Goal: Complete application form: Complete application form

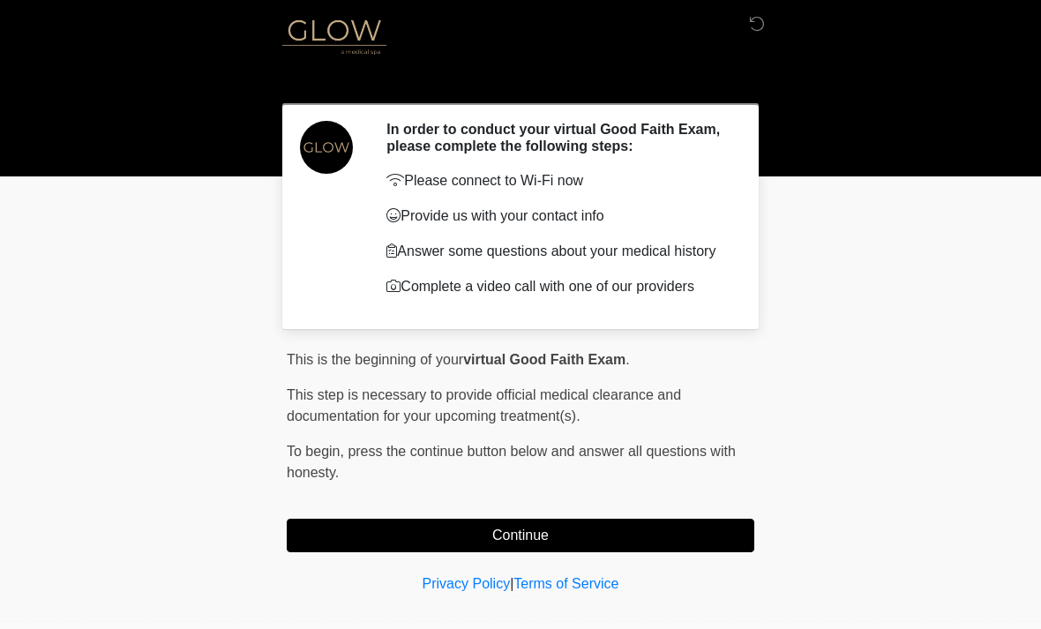
click at [737, 550] on button "Continue" at bounding box center [521, 536] width 468 height 34
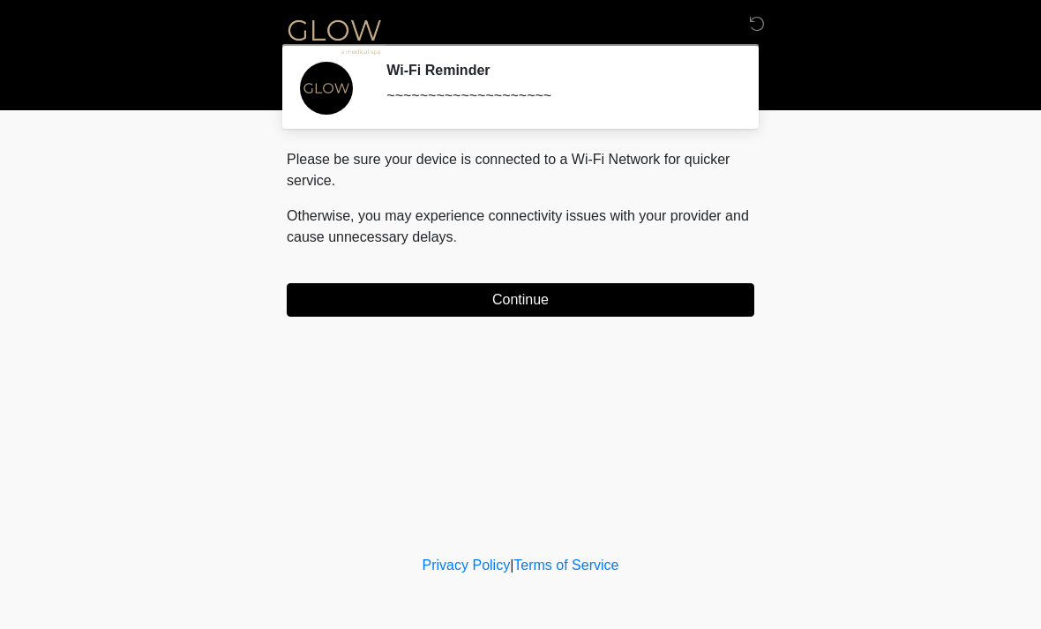
click at [626, 289] on button "Continue" at bounding box center [521, 300] width 468 height 34
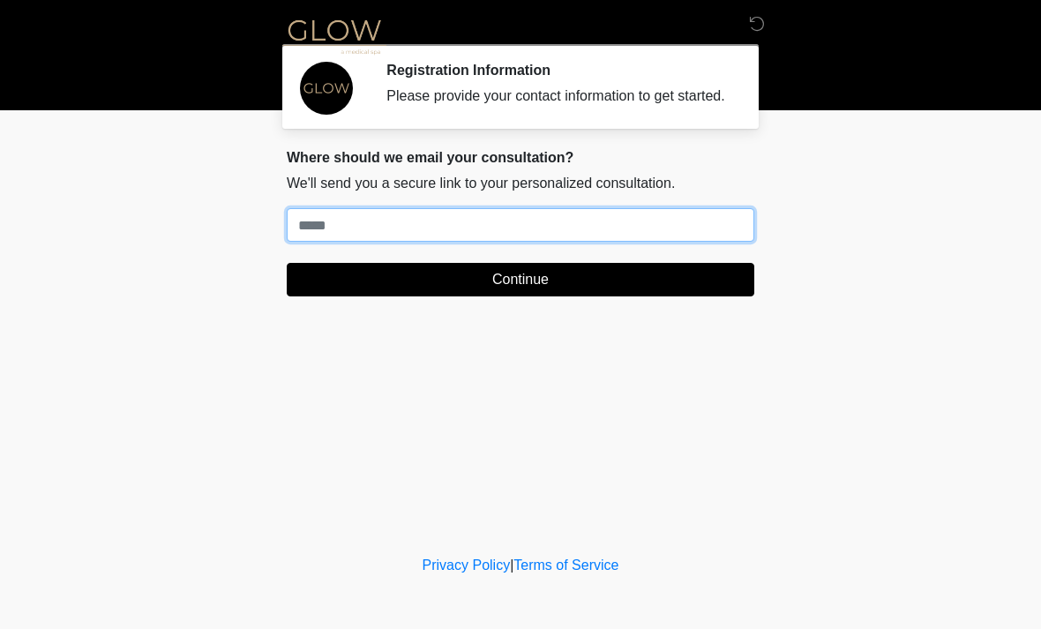
click at [432, 242] on input "Where should we email your treatment plan?" at bounding box center [521, 225] width 468 height 34
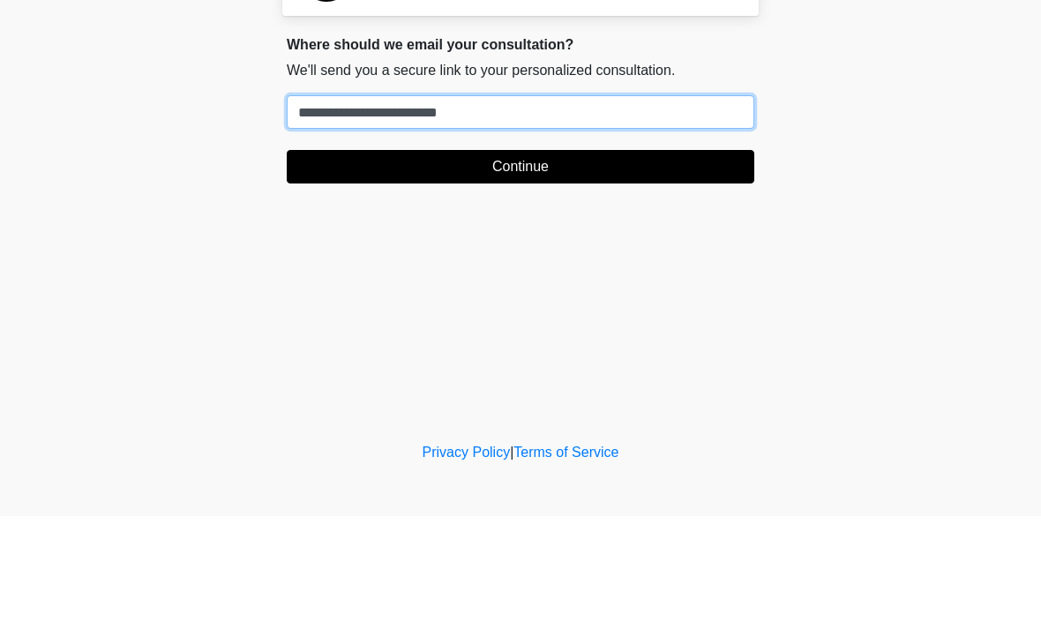
type input "**********"
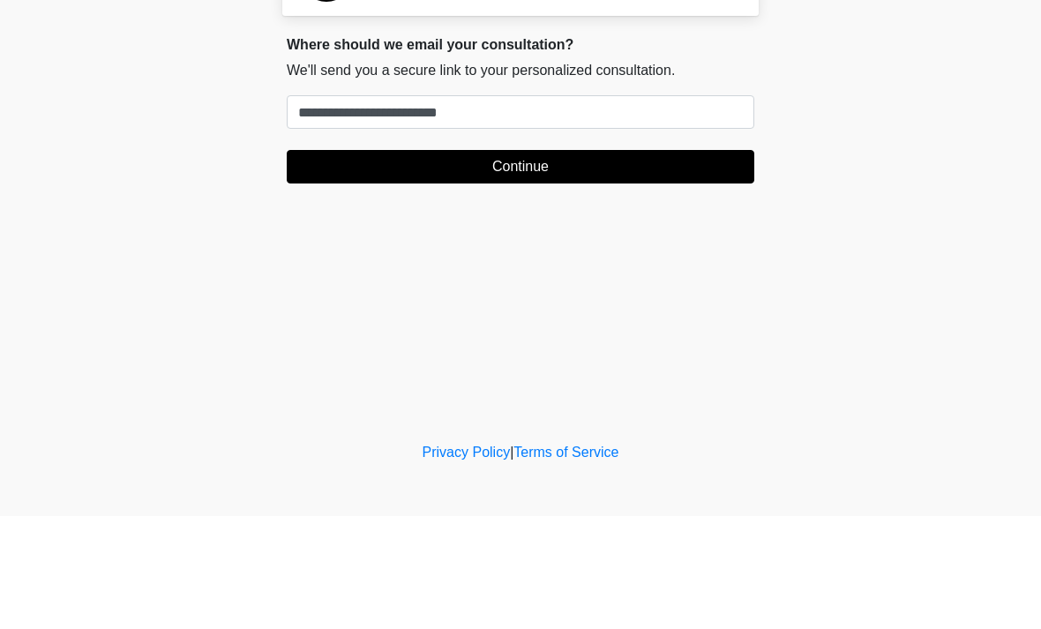
click at [575, 263] on button "Continue" at bounding box center [521, 280] width 468 height 34
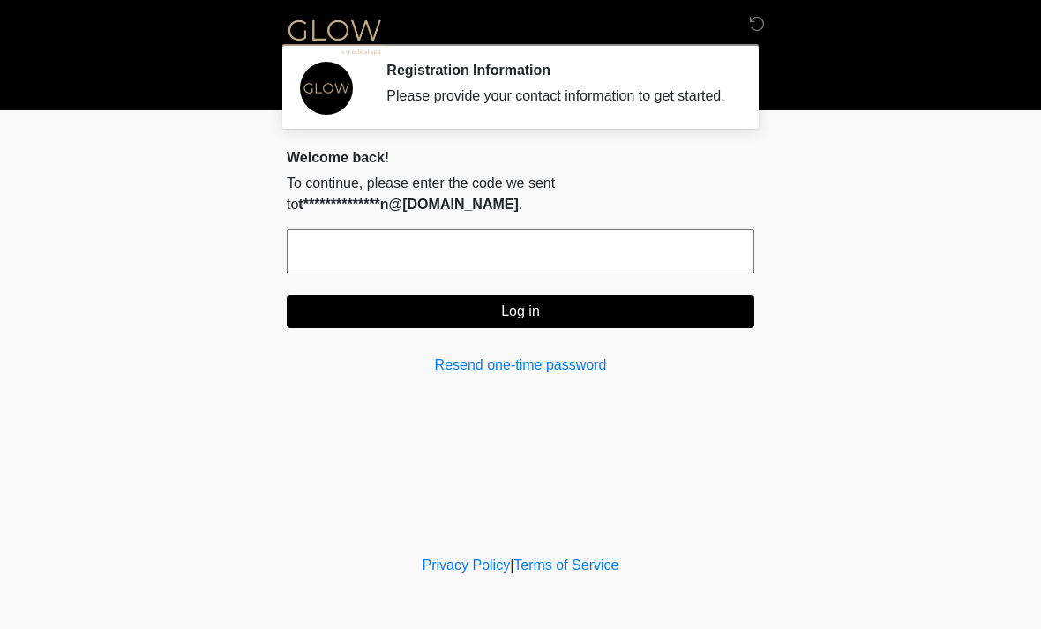
click at [550, 270] on input "text" at bounding box center [521, 251] width 468 height 44
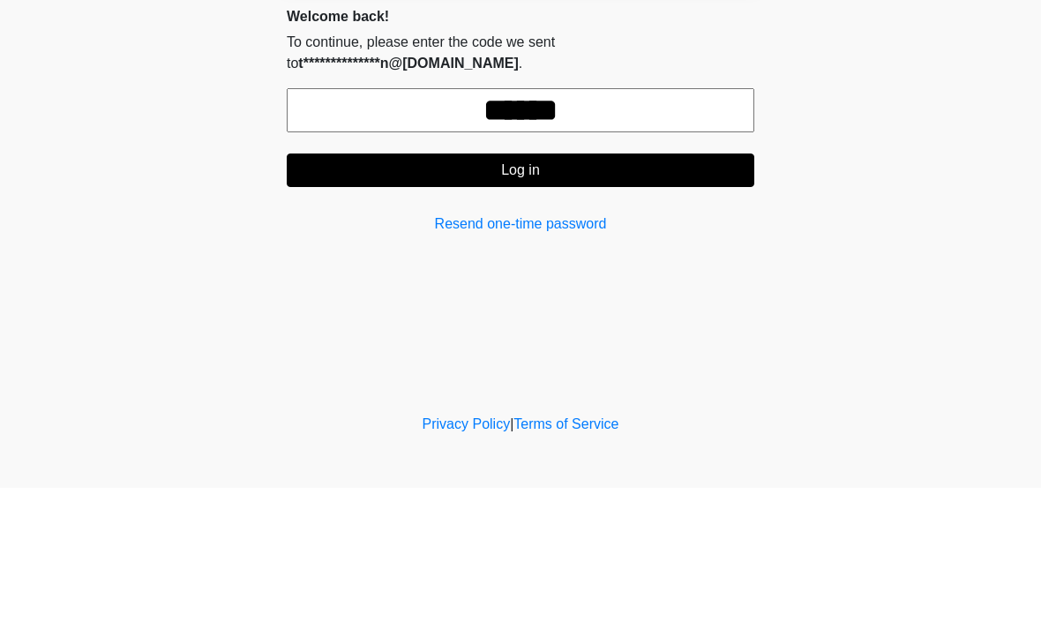
type input "******"
click at [655, 295] on button "Log in" at bounding box center [521, 312] width 468 height 34
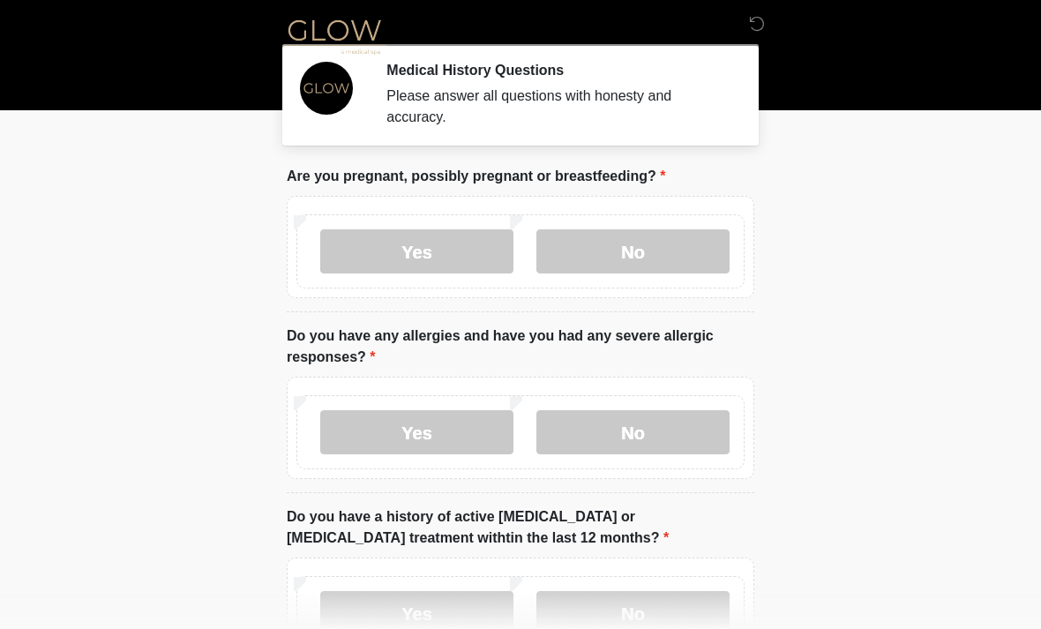
click at [649, 247] on label "No" at bounding box center [633, 251] width 193 height 44
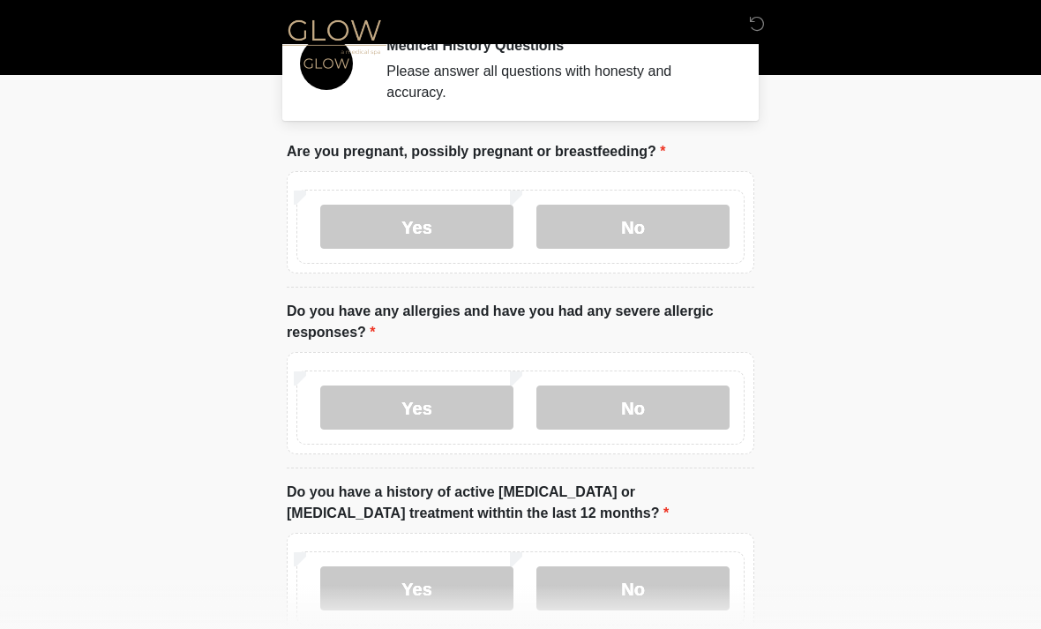
scroll to position [39, 0]
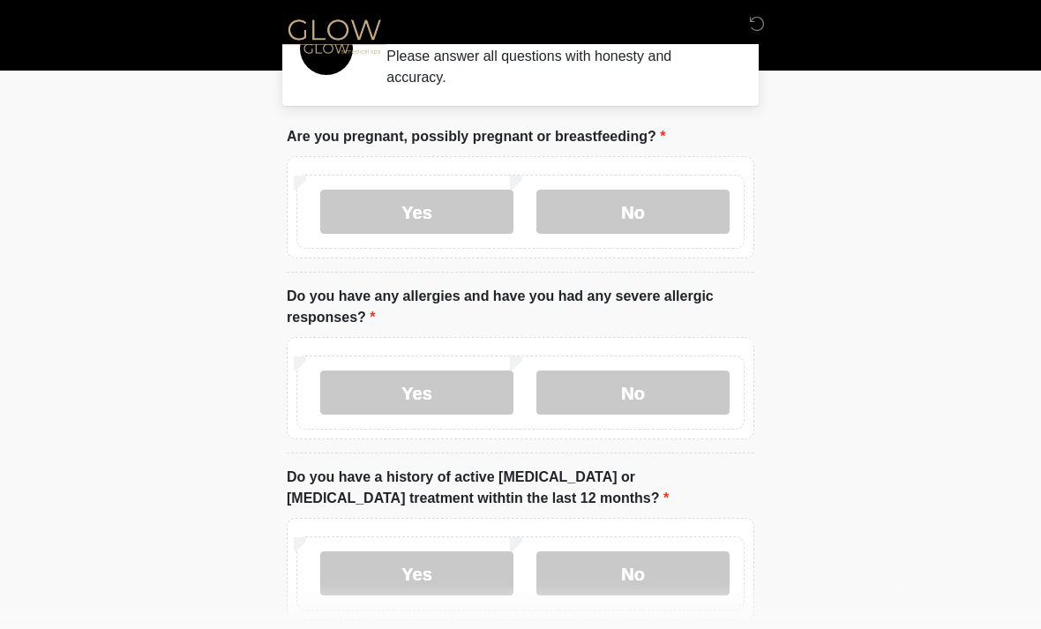
click at [454, 395] on label "Yes" at bounding box center [416, 394] width 193 height 44
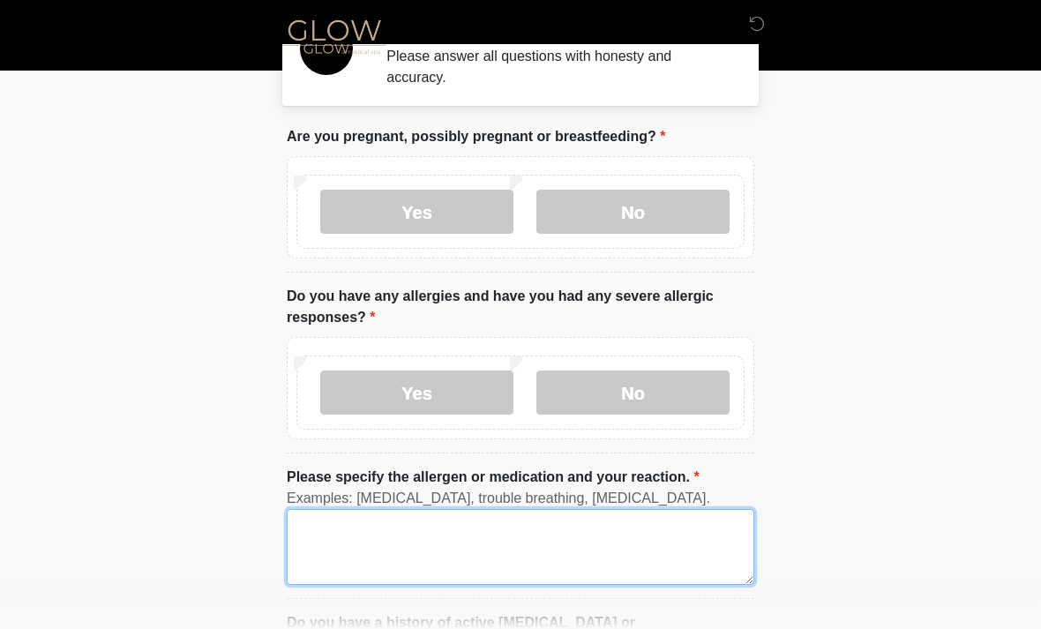
click at [502, 526] on textarea "Please specify the allergen or medication and your reaction." at bounding box center [521, 547] width 468 height 76
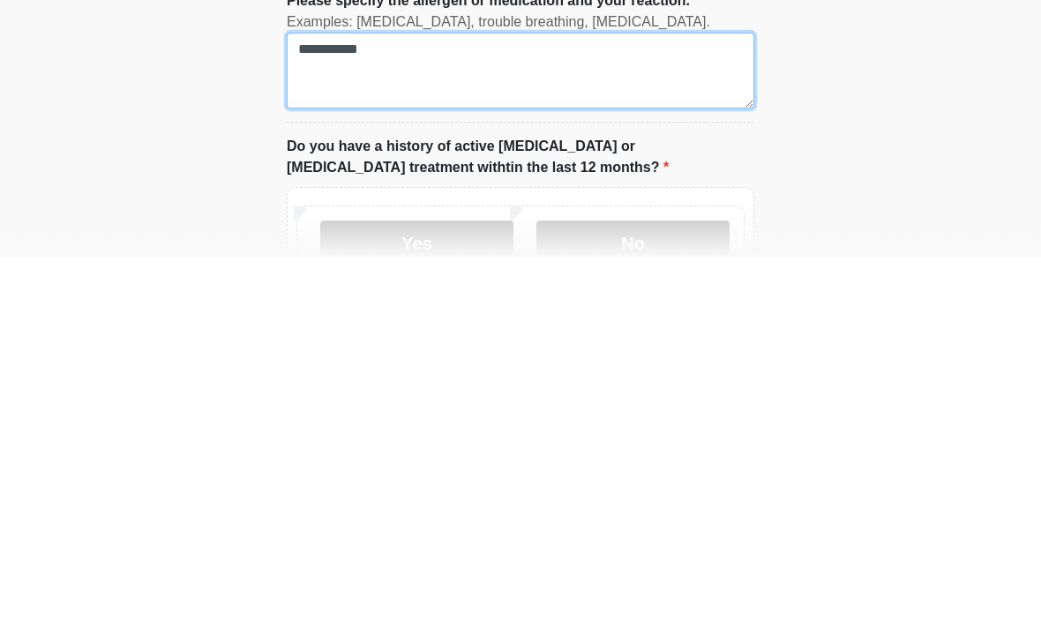
scroll to position [166, 0]
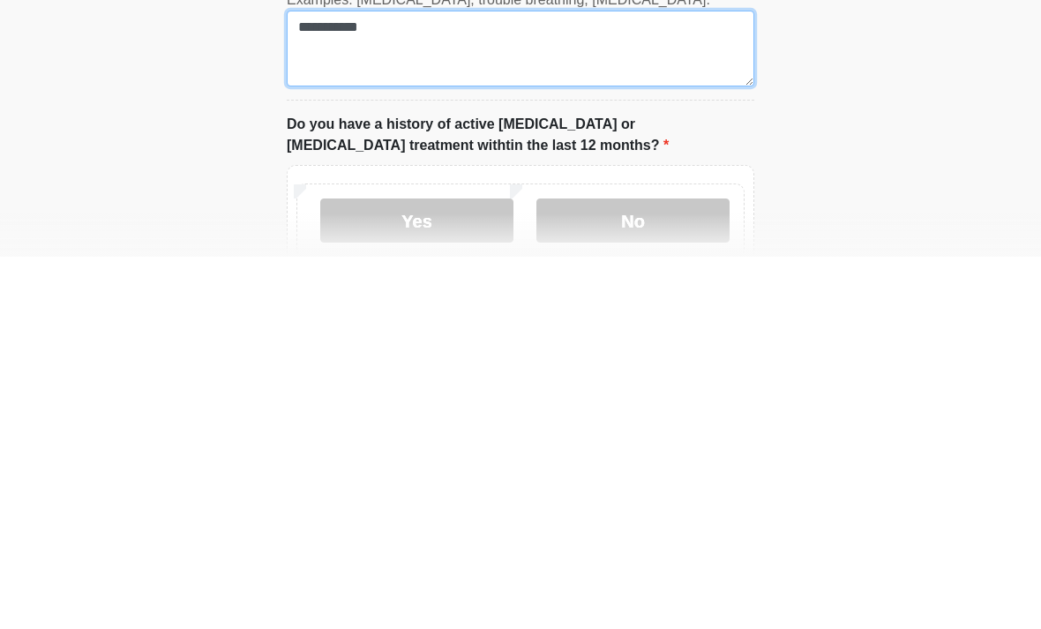
type textarea "**********"
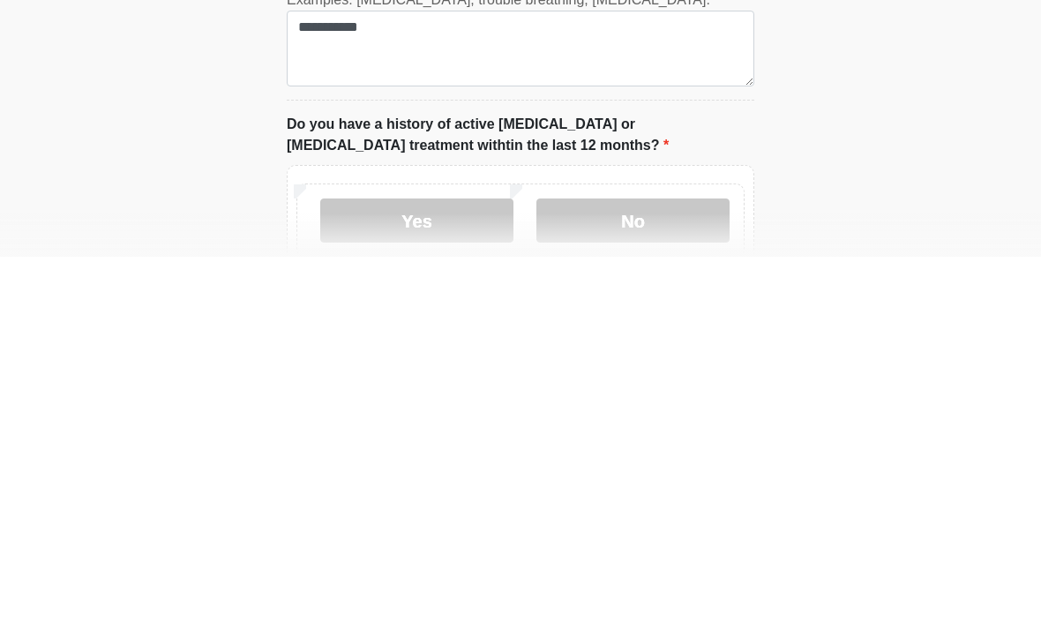
click at [679, 571] on label "No" at bounding box center [633, 593] width 193 height 44
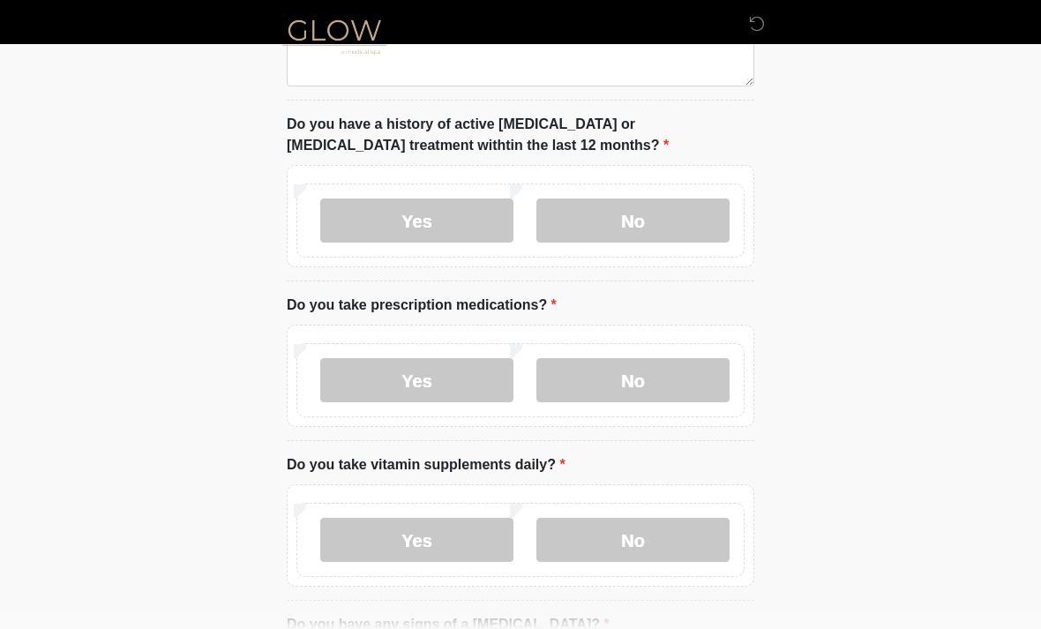
click at [669, 367] on label "No" at bounding box center [633, 380] width 193 height 44
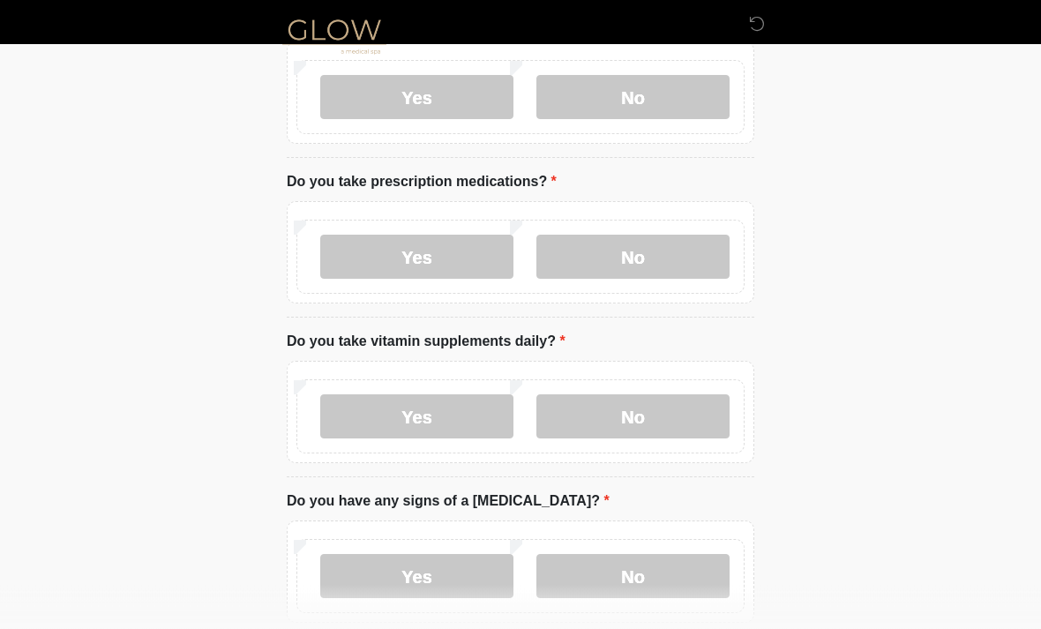
scroll to position [661, 0]
click at [446, 409] on label "Yes" at bounding box center [416, 417] width 193 height 44
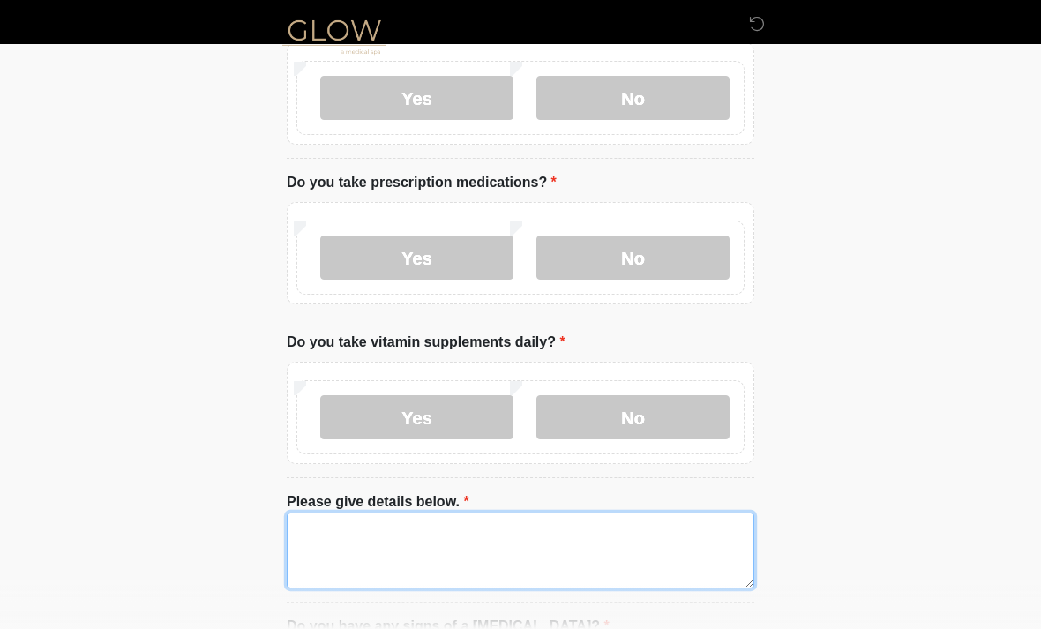
click at [477, 545] on textarea "Please give details below." at bounding box center [521, 551] width 468 height 76
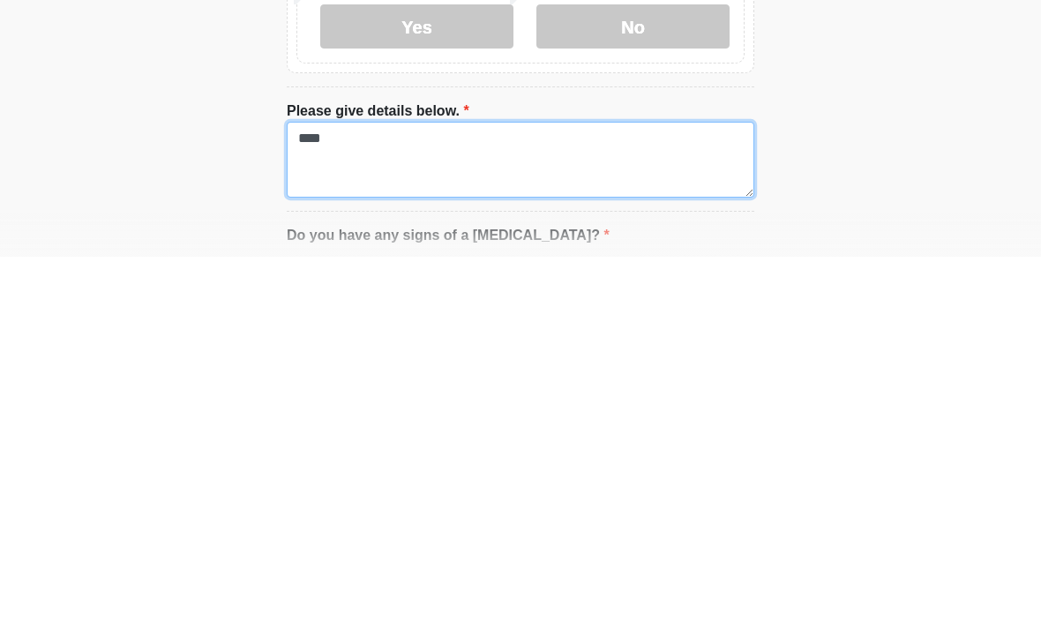
type textarea "*****"
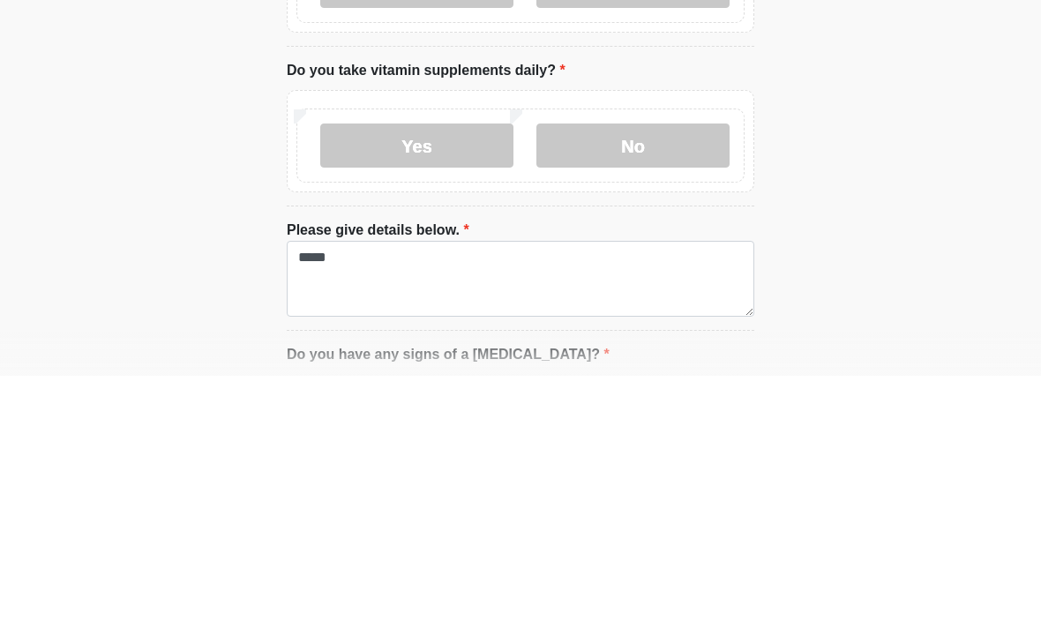
click at [654, 377] on label "No" at bounding box center [633, 399] width 193 height 44
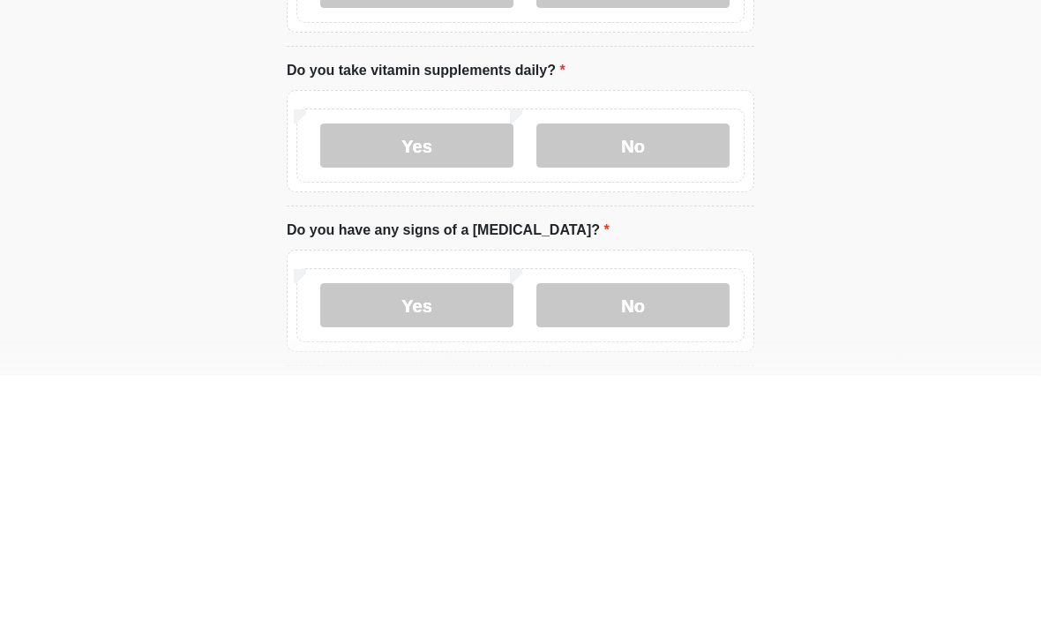
scroll to position [934, 0]
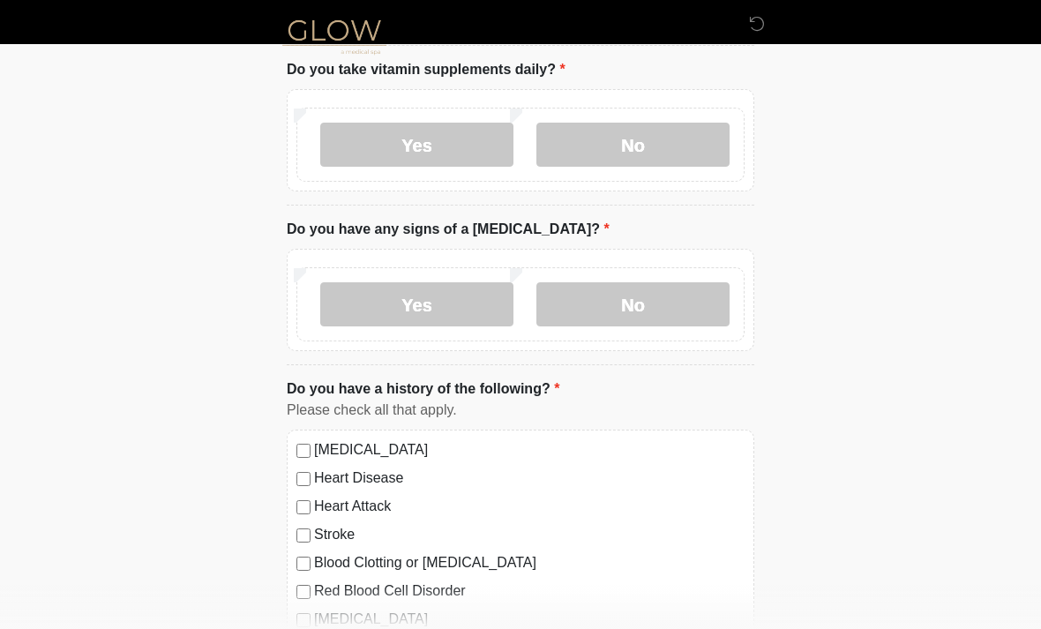
click at [627, 288] on label "No" at bounding box center [633, 304] width 193 height 44
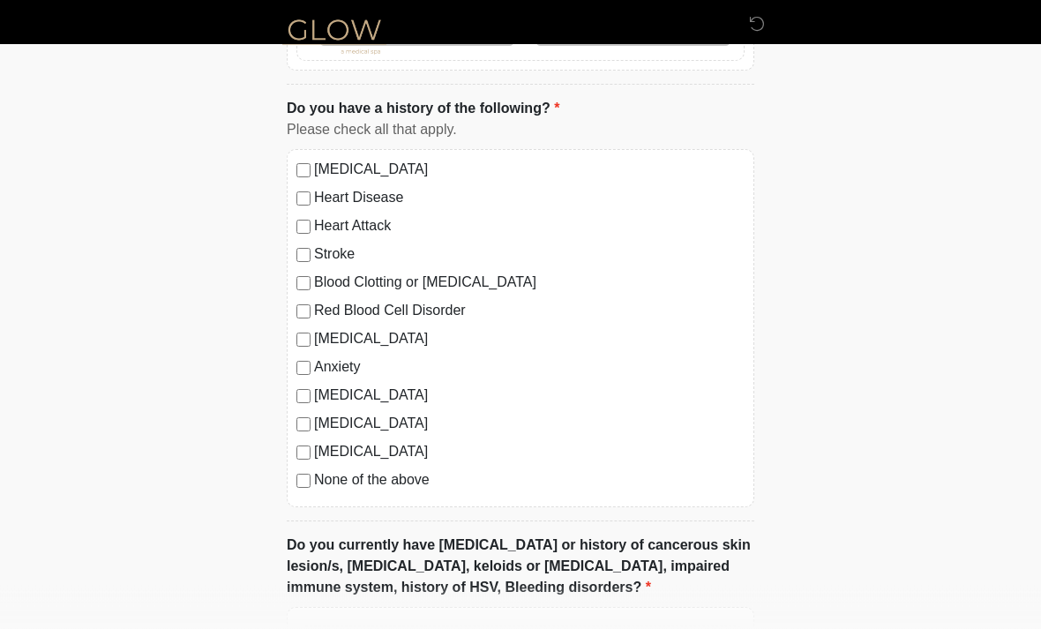
scroll to position [1220, 0]
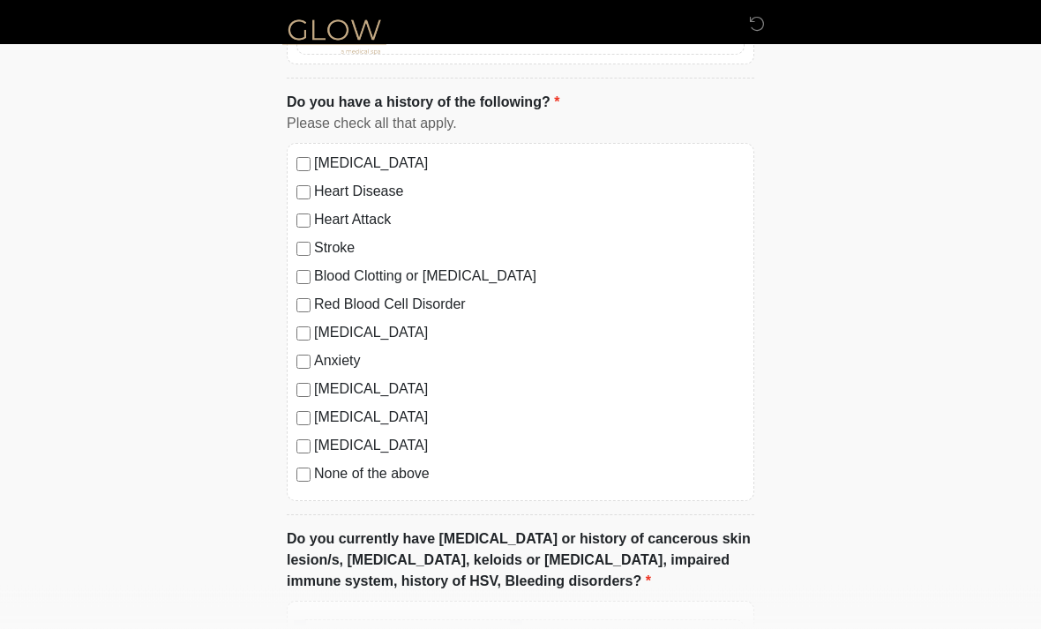
click at [417, 471] on label "None of the above" at bounding box center [529, 474] width 431 height 21
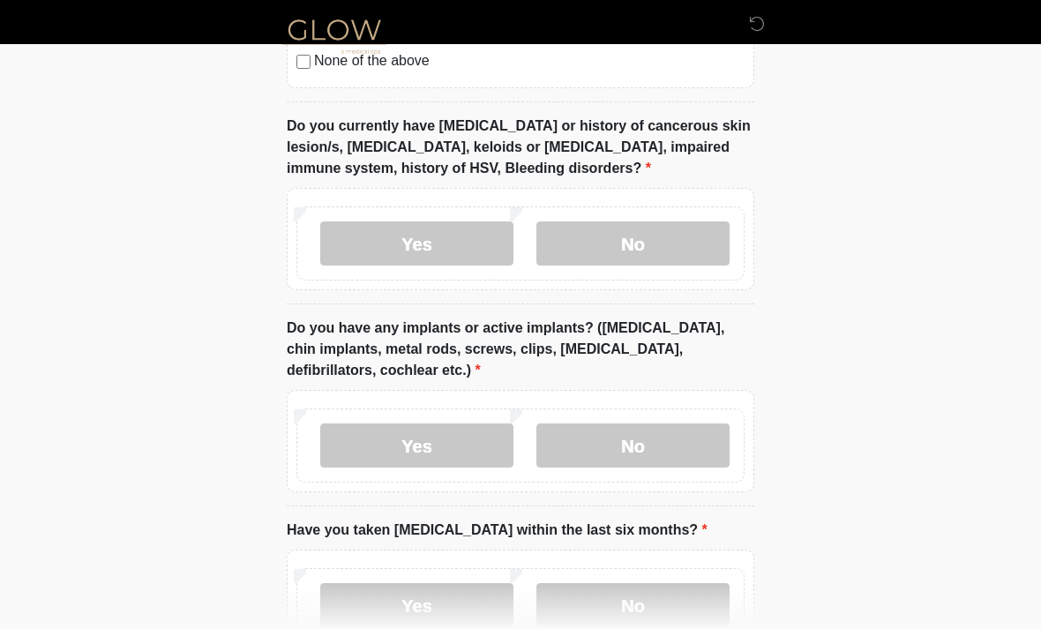
scroll to position [1634, 0]
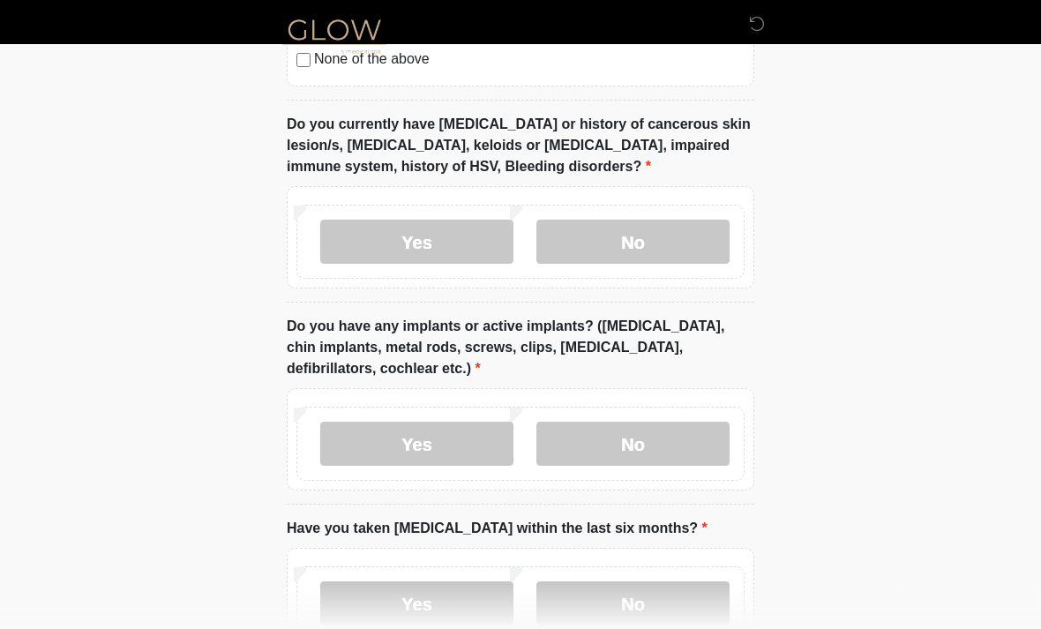
click at [458, 235] on label "Yes" at bounding box center [416, 243] width 193 height 44
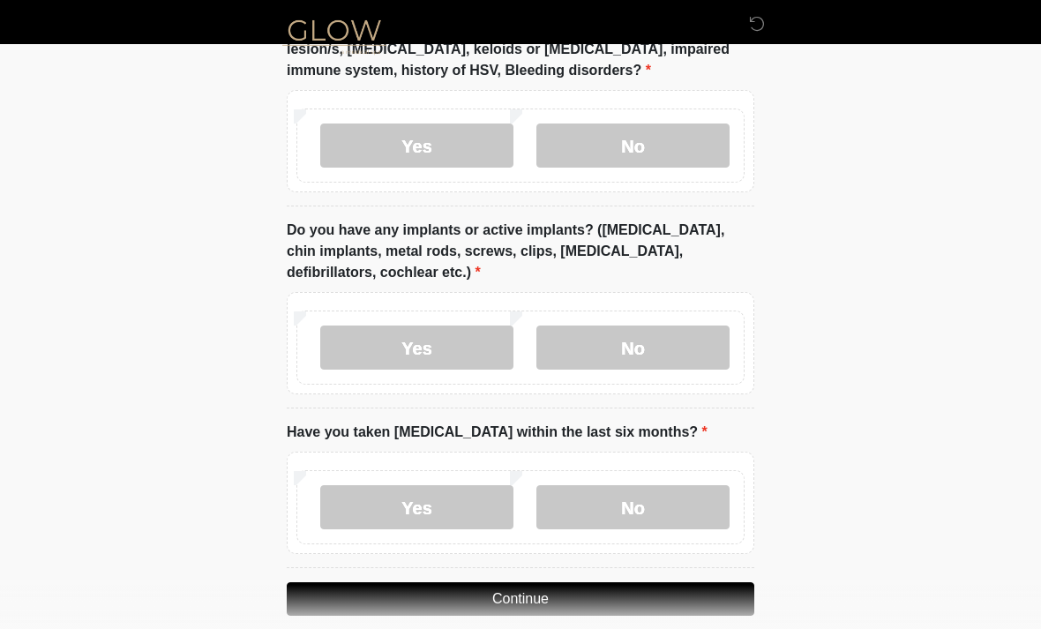
scroll to position [1753, 0]
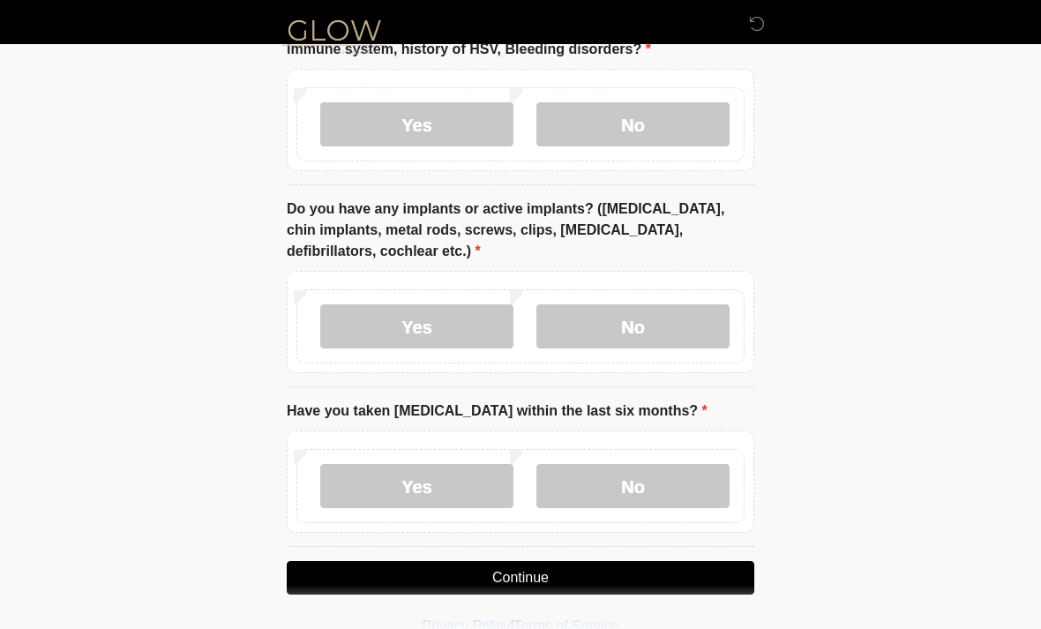
click at [471, 326] on label "Yes" at bounding box center [416, 326] width 193 height 44
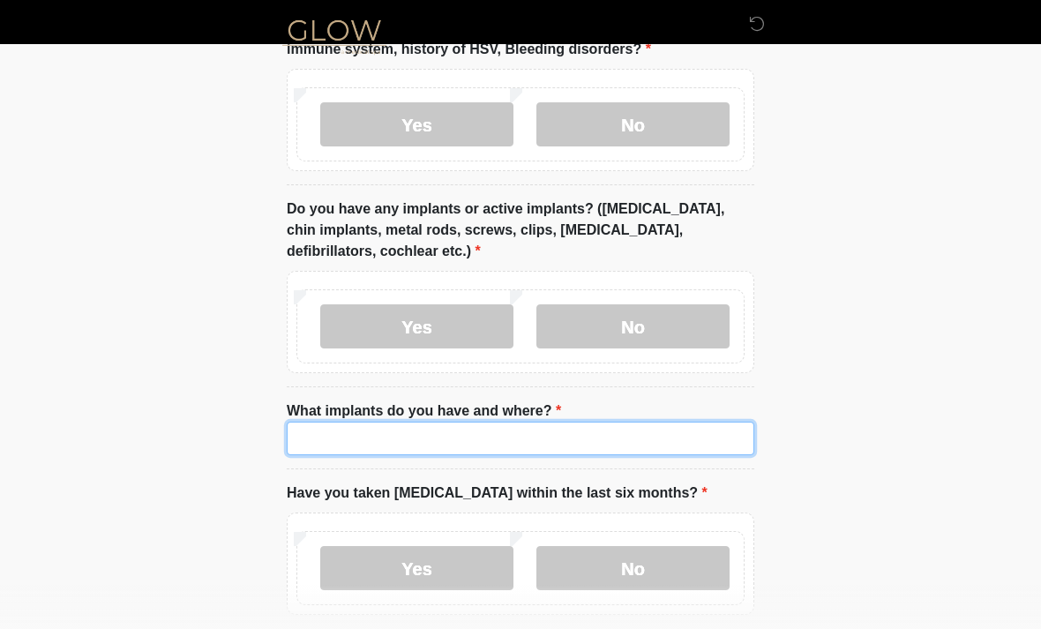
click at [614, 432] on input "What implants do you have and where?" at bounding box center [521, 439] width 468 height 34
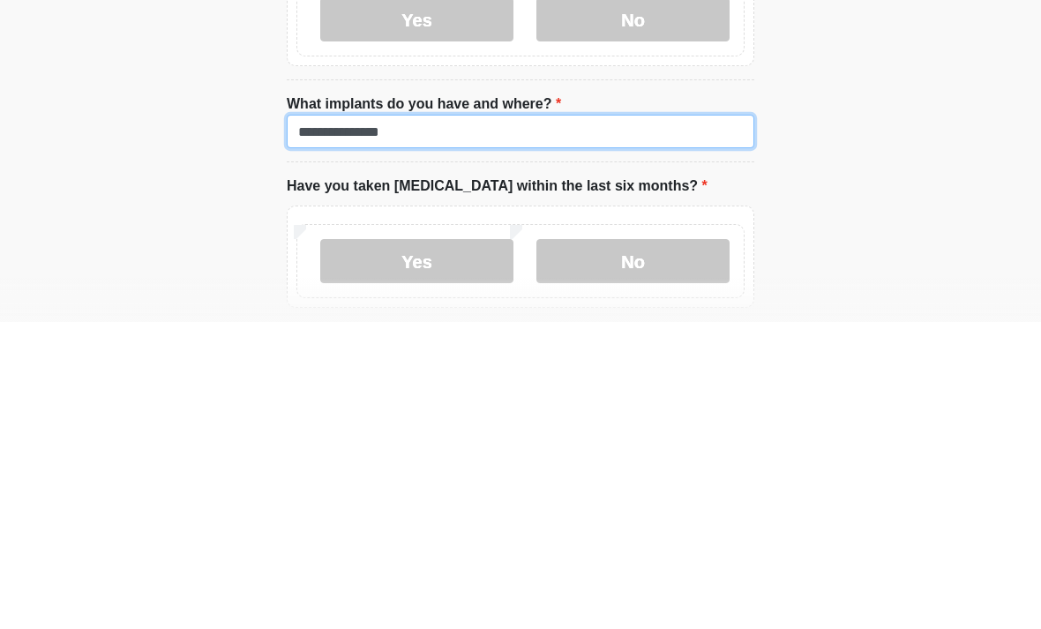
scroll to position [1824, 0]
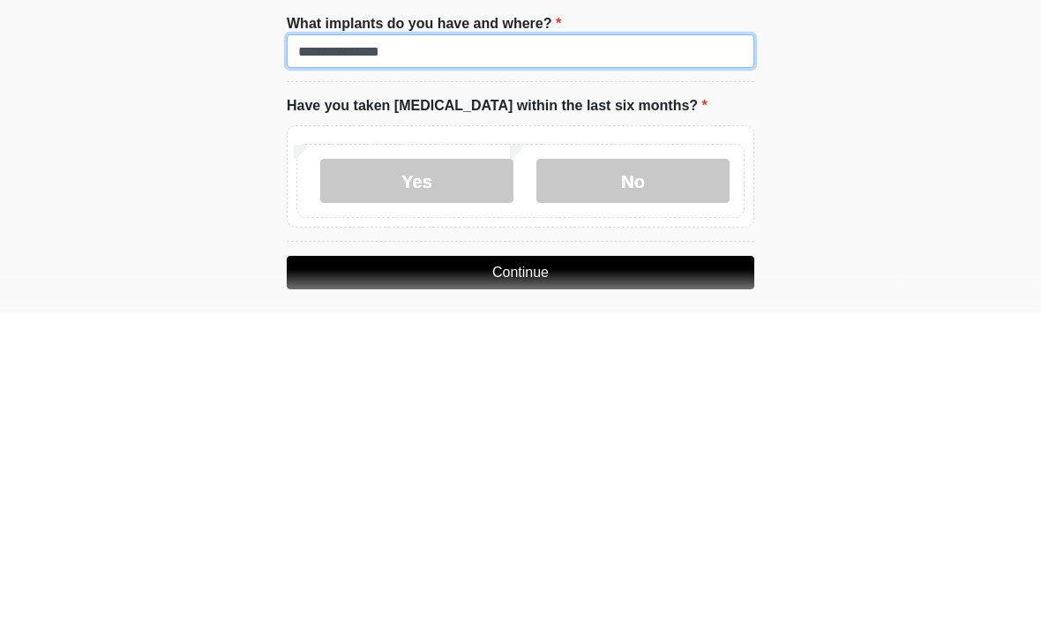
type input "**********"
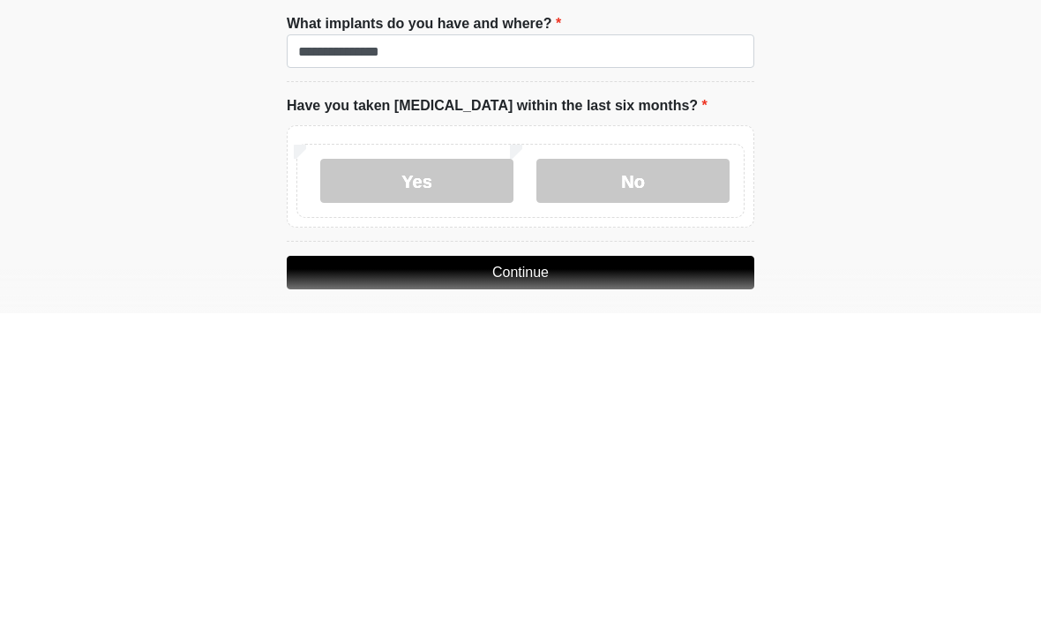
click at [676, 475] on label "No" at bounding box center [633, 497] width 193 height 44
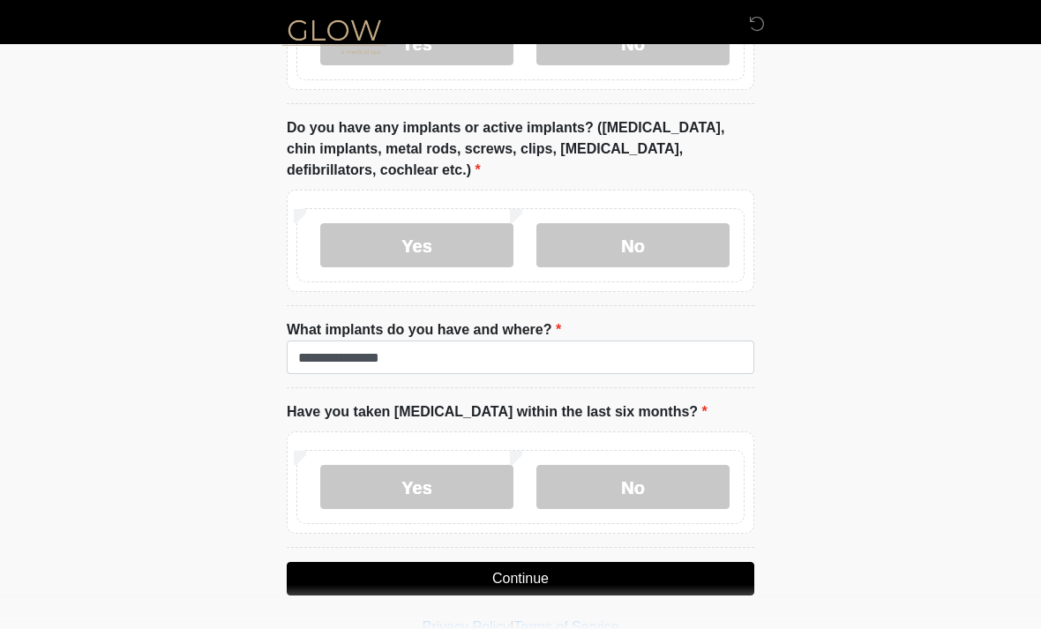
click at [641, 570] on button "Continue" at bounding box center [521, 579] width 468 height 34
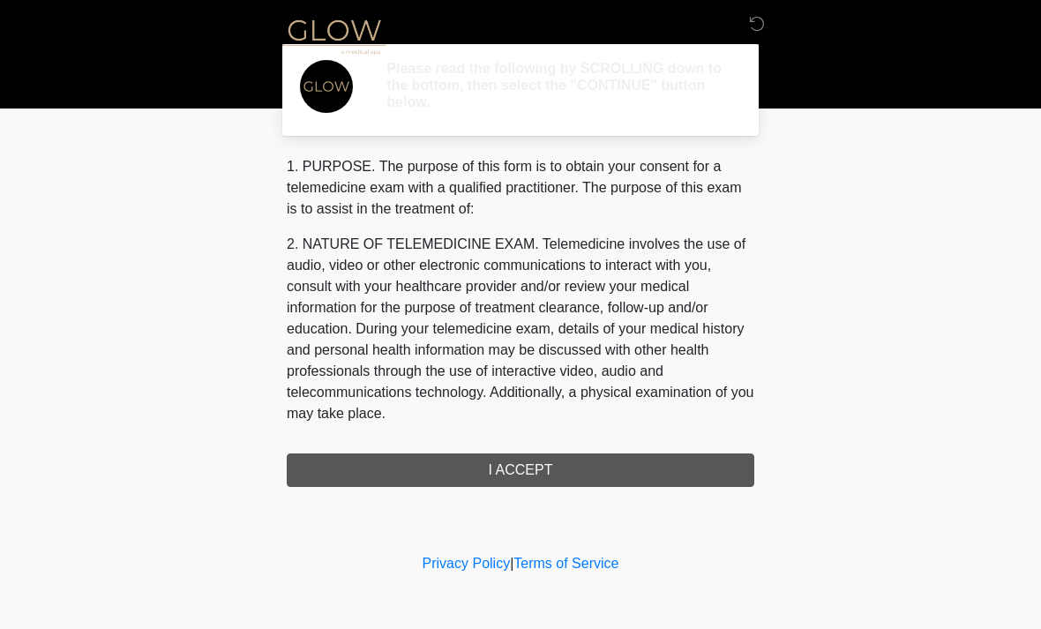
scroll to position [0, 0]
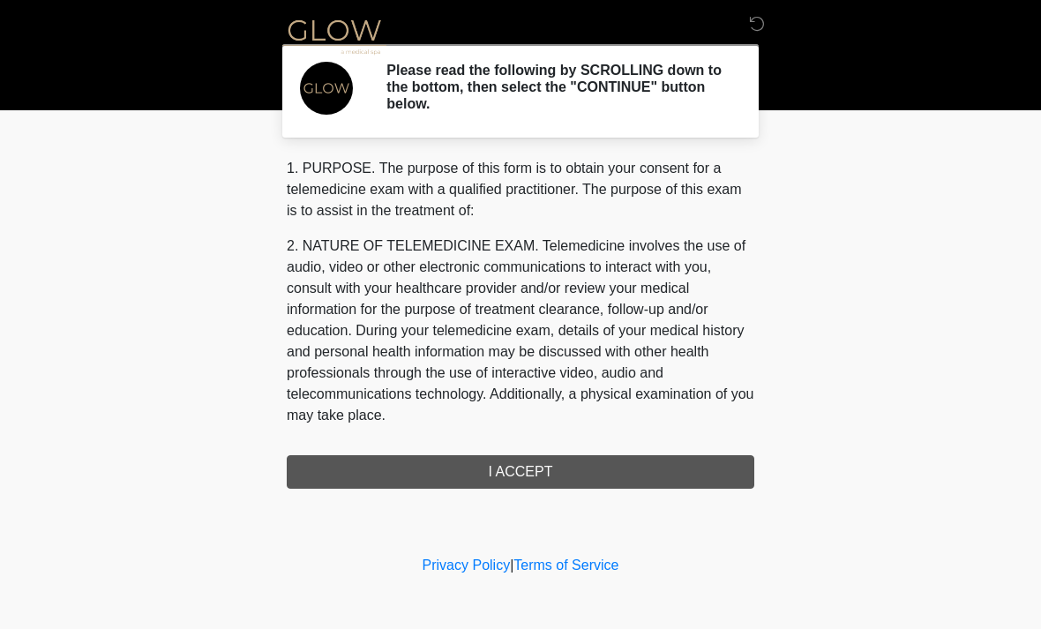
click at [650, 466] on div "1. PURPOSE. The purpose of this form is to obtain your consent for a telemedici…" at bounding box center [521, 323] width 468 height 331
click at [613, 465] on div "1. PURPOSE. The purpose of this form is to obtain your consent for a telemedici…" at bounding box center [521, 323] width 468 height 331
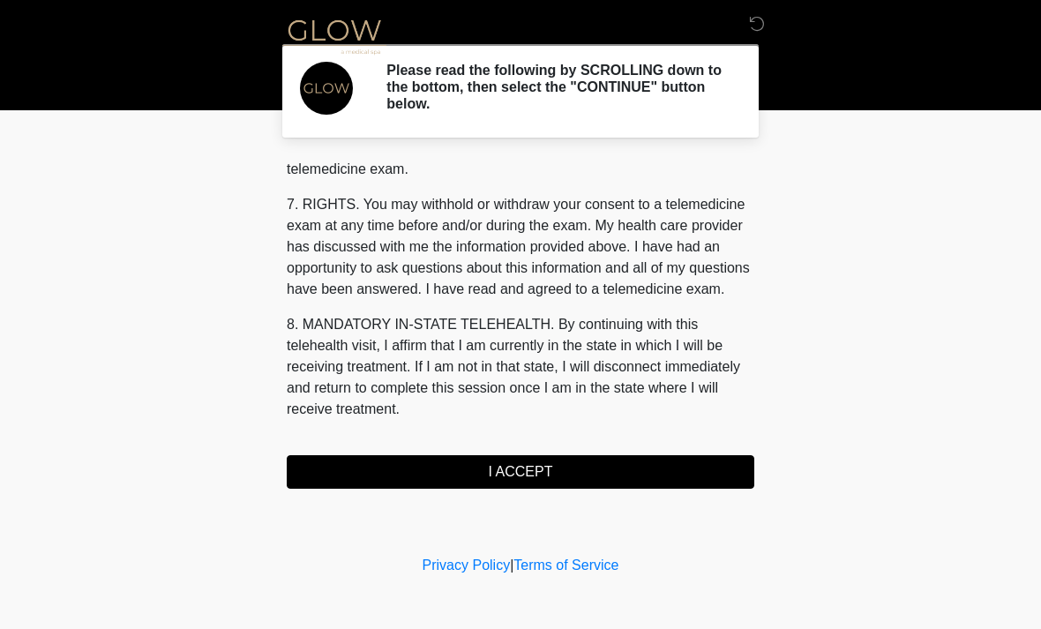
scroll to position [747, 0]
click at [591, 471] on button "I ACCEPT" at bounding box center [521, 472] width 468 height 34
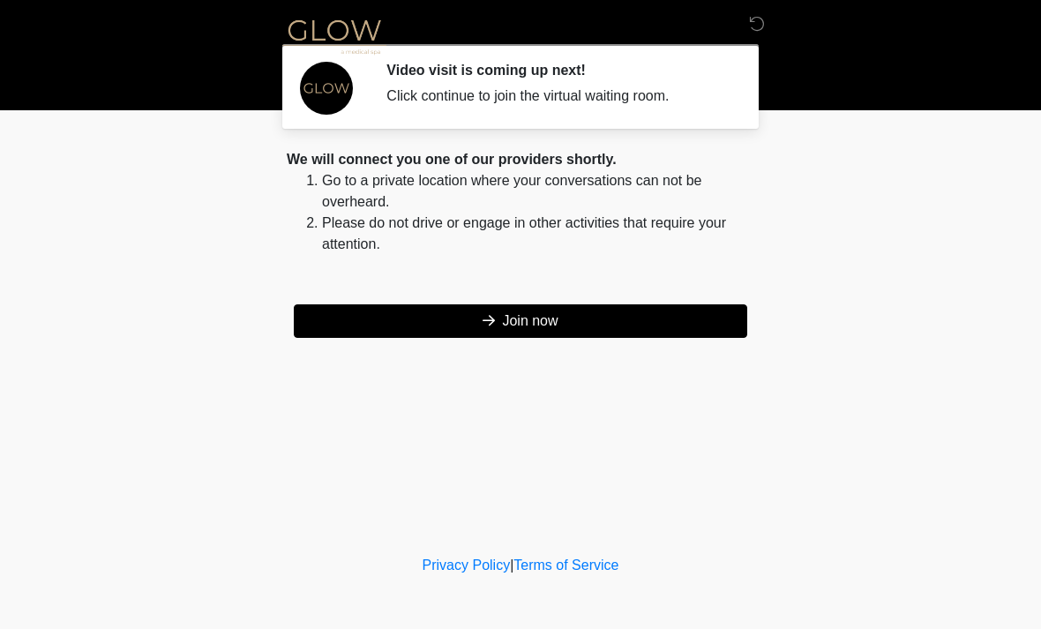
click at [661, 317] on button "Join now" at bounding box center [521, 321] width 454 height 34
